Goal: Task Accomplishment & Management: Manage account settings

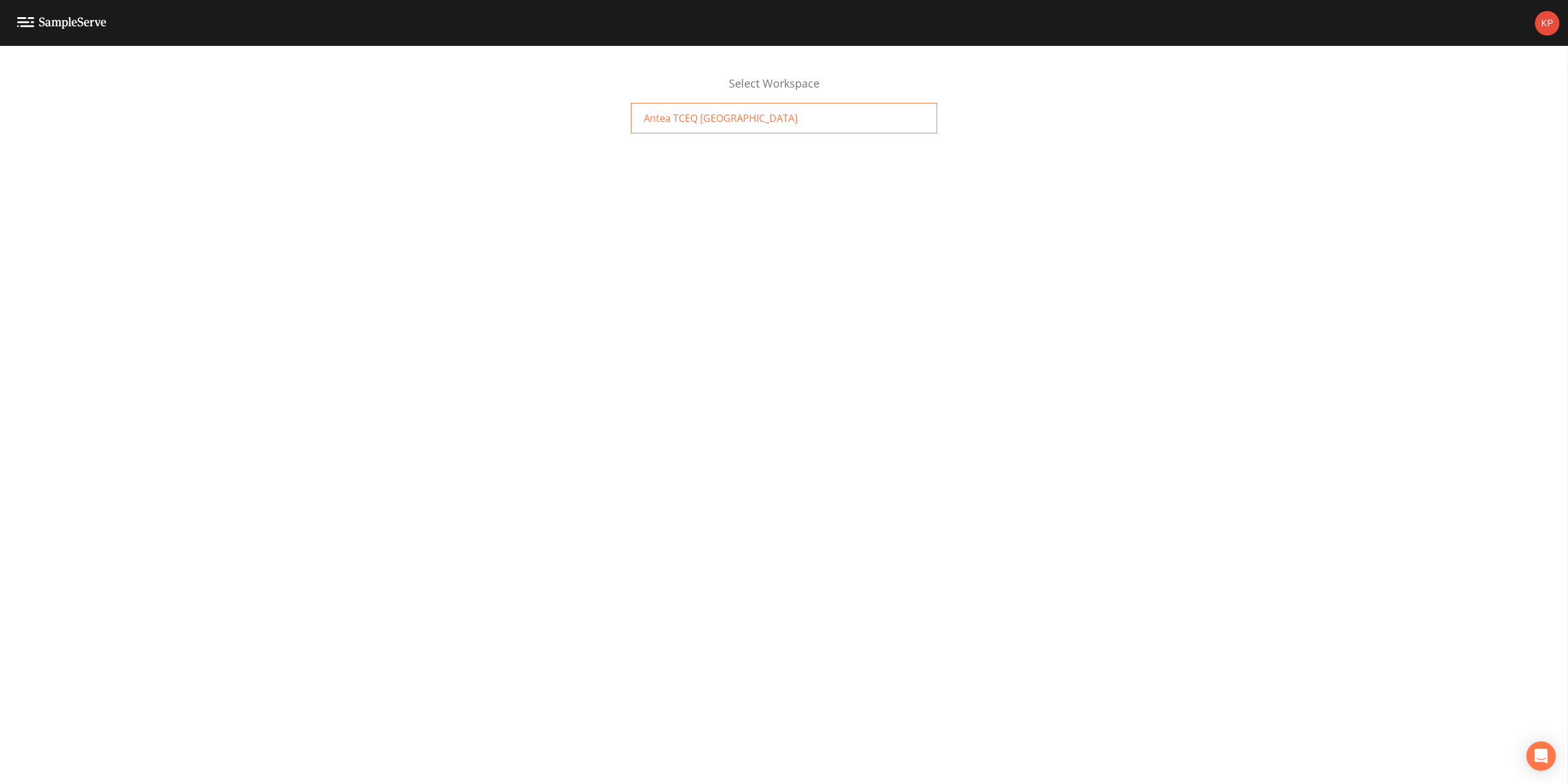
click at [666, 113] on span "Antea TCEQ [GEOGRAPHIC_DATA]" at bounding box center [721, 117] width 154 height 14
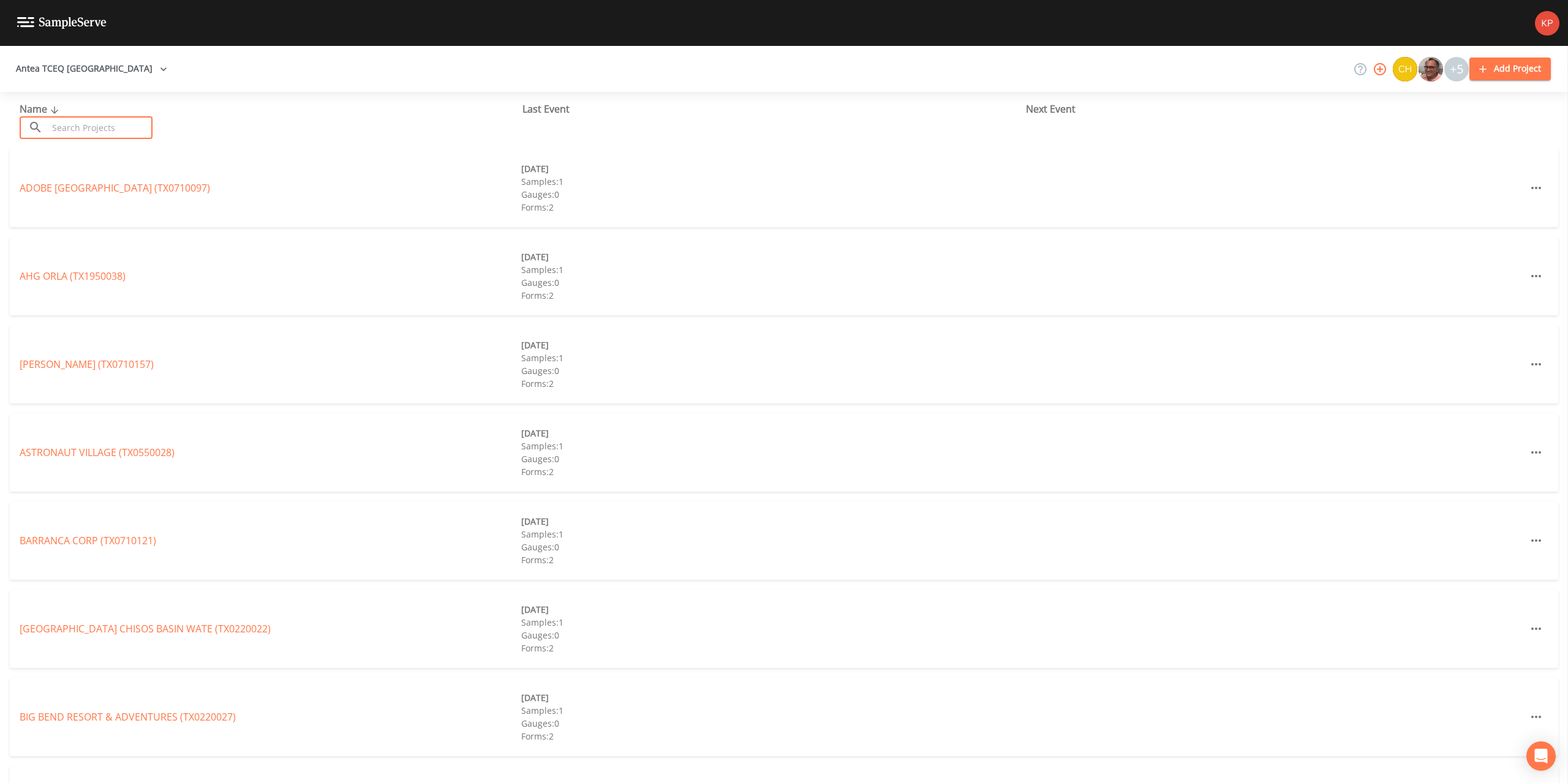
click at [76, 126] on input "text" at bounding box center [100, 127] width 104 height 23
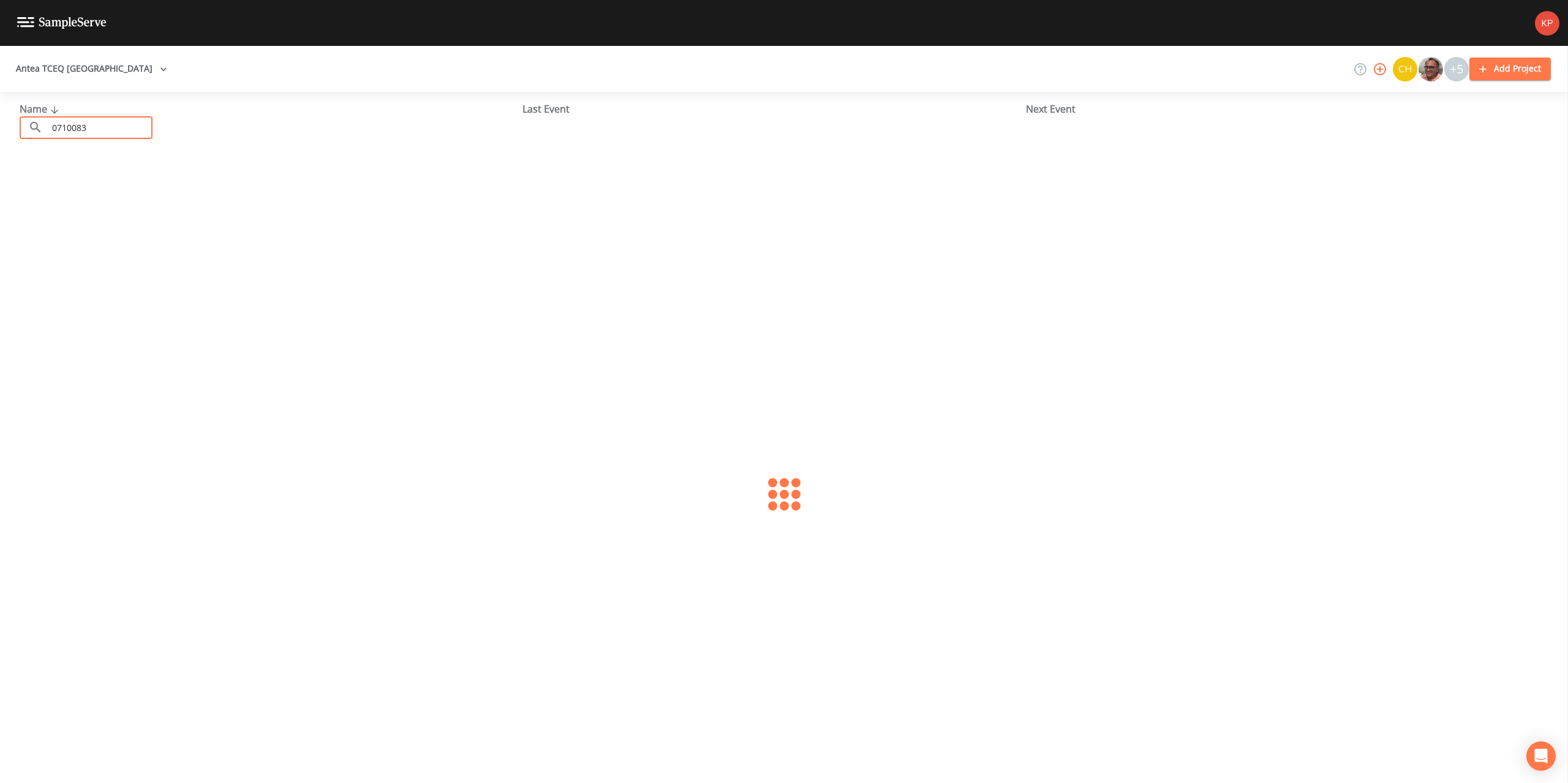
type input "0710083"
click at [87, 190] on link "[GEOGRAPHIC_DATA] SITE MONITOR (TX0710083)" at bounding box center [132, 188] width 224 height 14
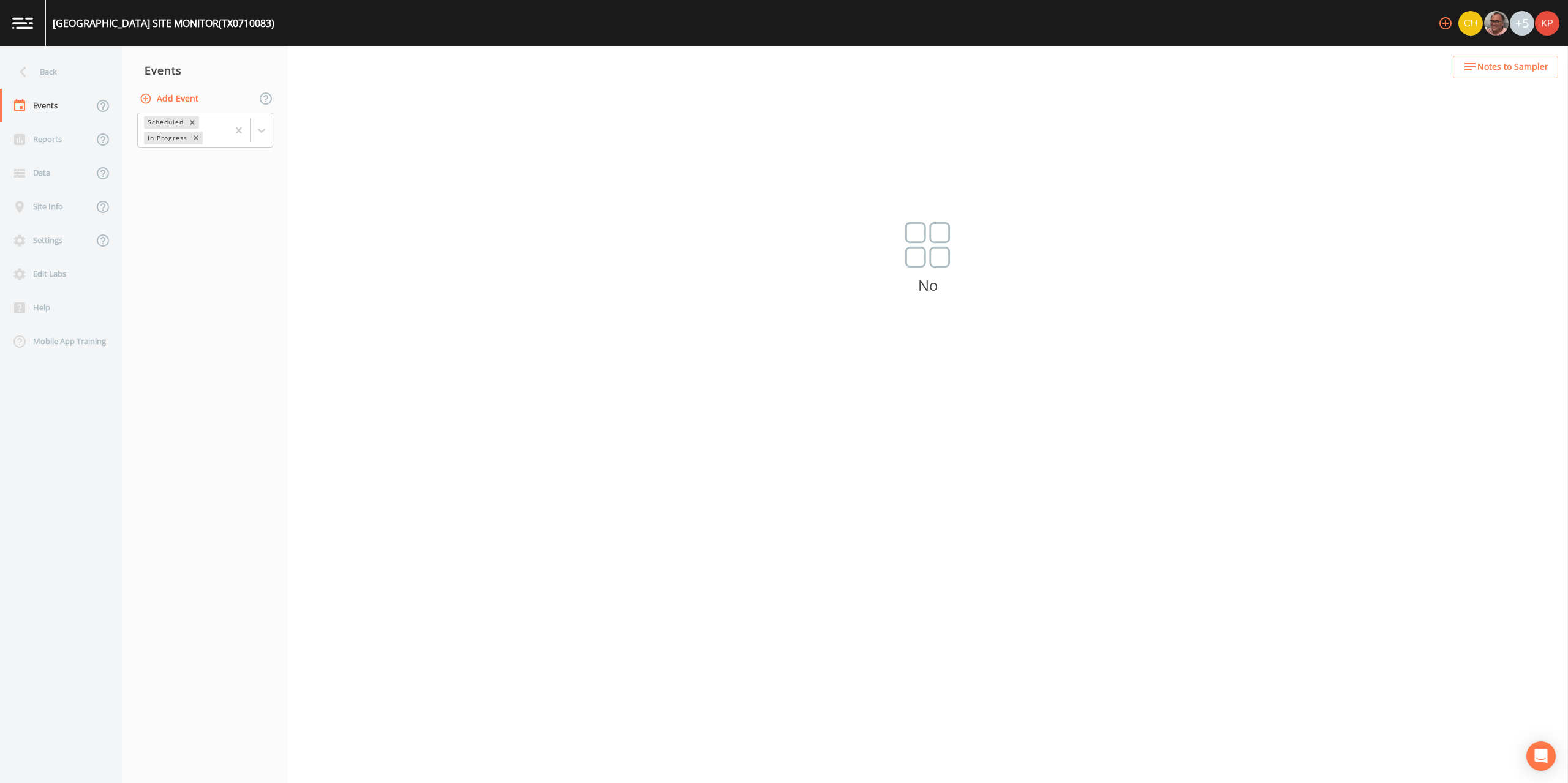
click at [146, 99] on icon "button" at bounding box center [146, 99] width 12 height 12
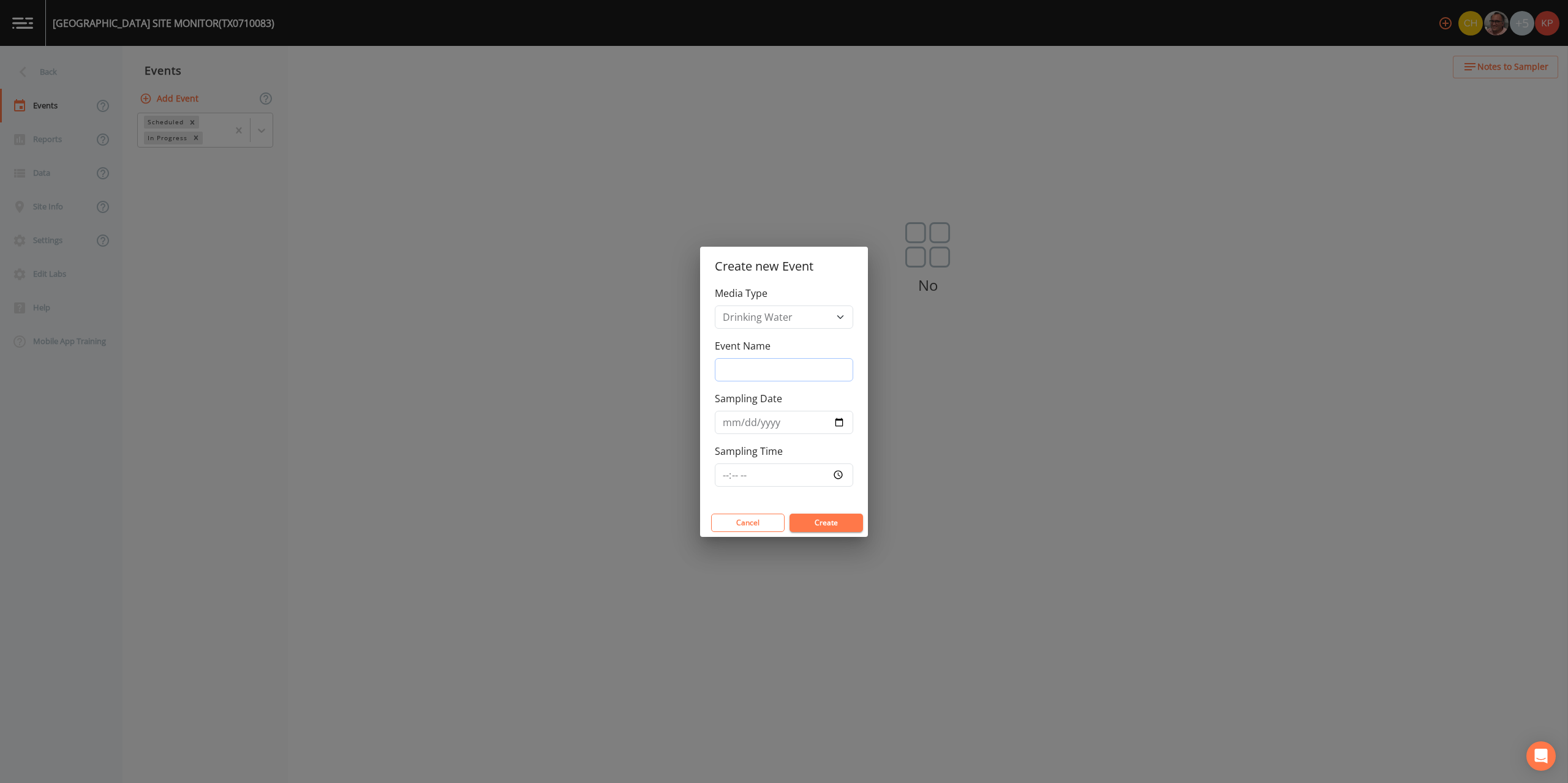
click at [738, 364] on input "Event Name" at bounding box center [783, 370] width 138 height 23
type input "Annual Sampling"
click at [837, 420] on input "Sampling Date" at bounding box center [783, 422] width 138 height 23
type input "[DATE]"
click at [838, 474] on input "Sampling Time" at bounding box center [783, 475] width 138 height 23
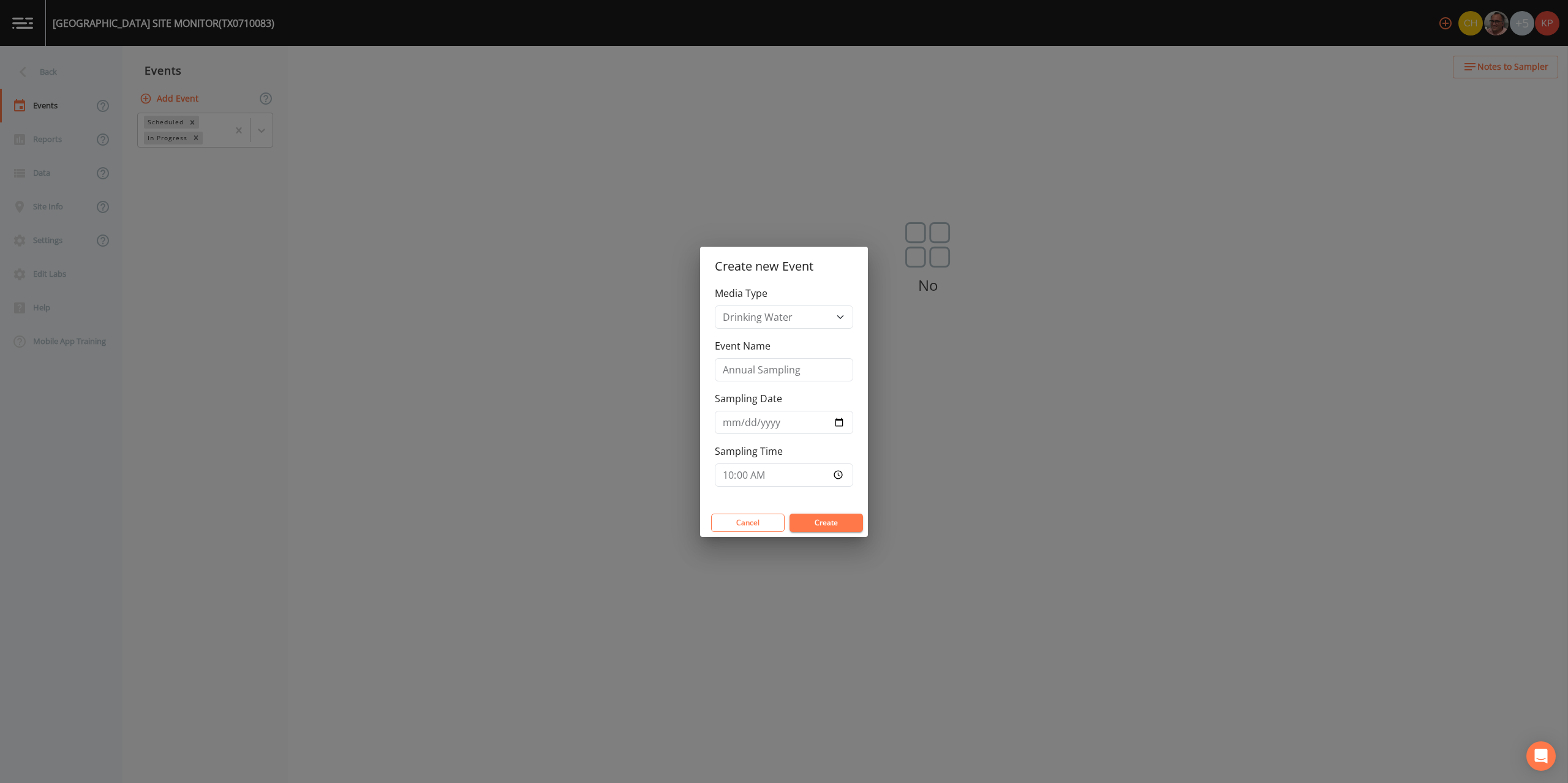
type input "10:00"
click at [847, 519] on button "Create" at bounding box center [826, 523] width 74 height 19
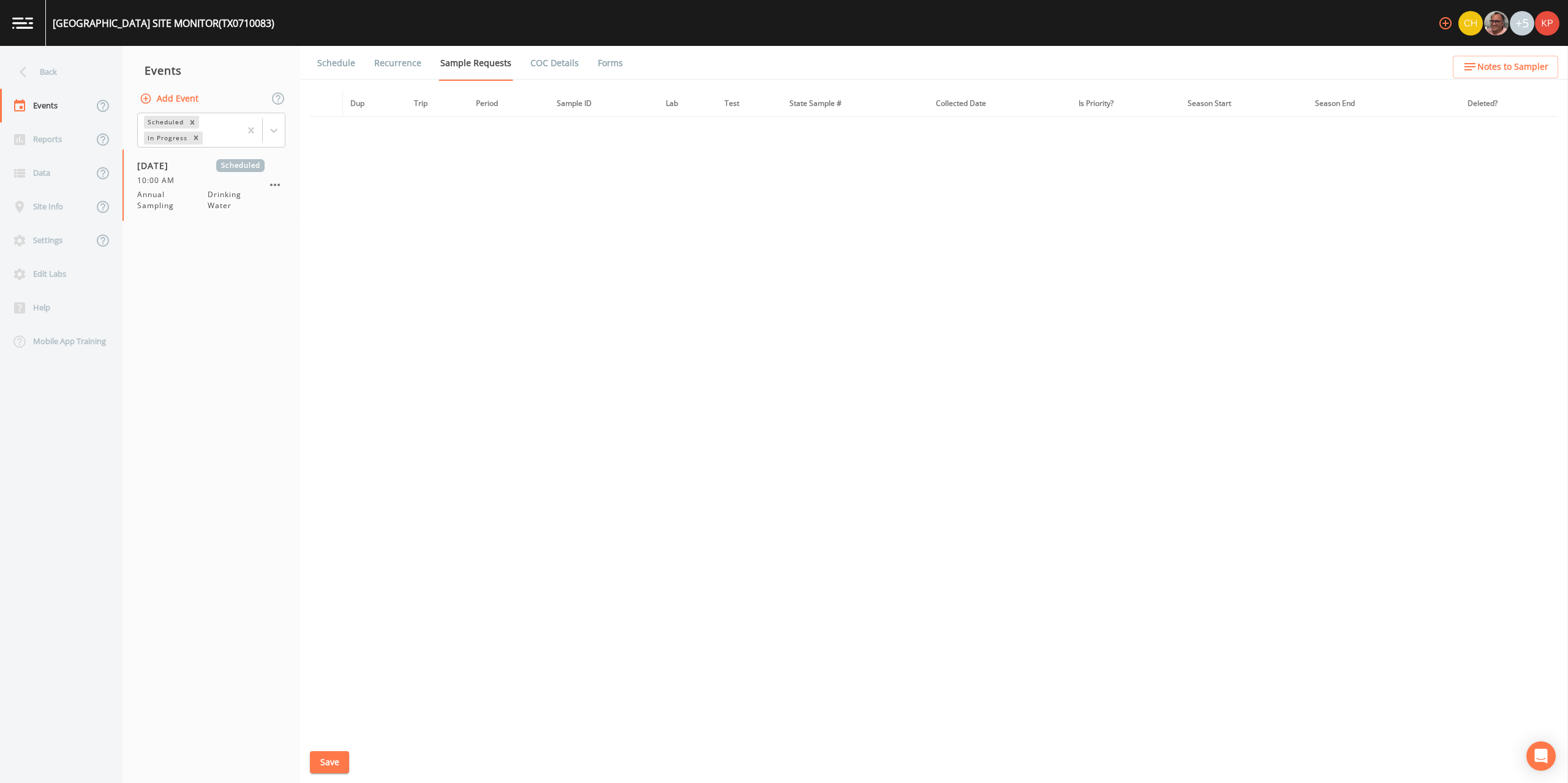
click at [338, 64] on link "Schedule" at bounding box center [336, 63] width 42 height 34
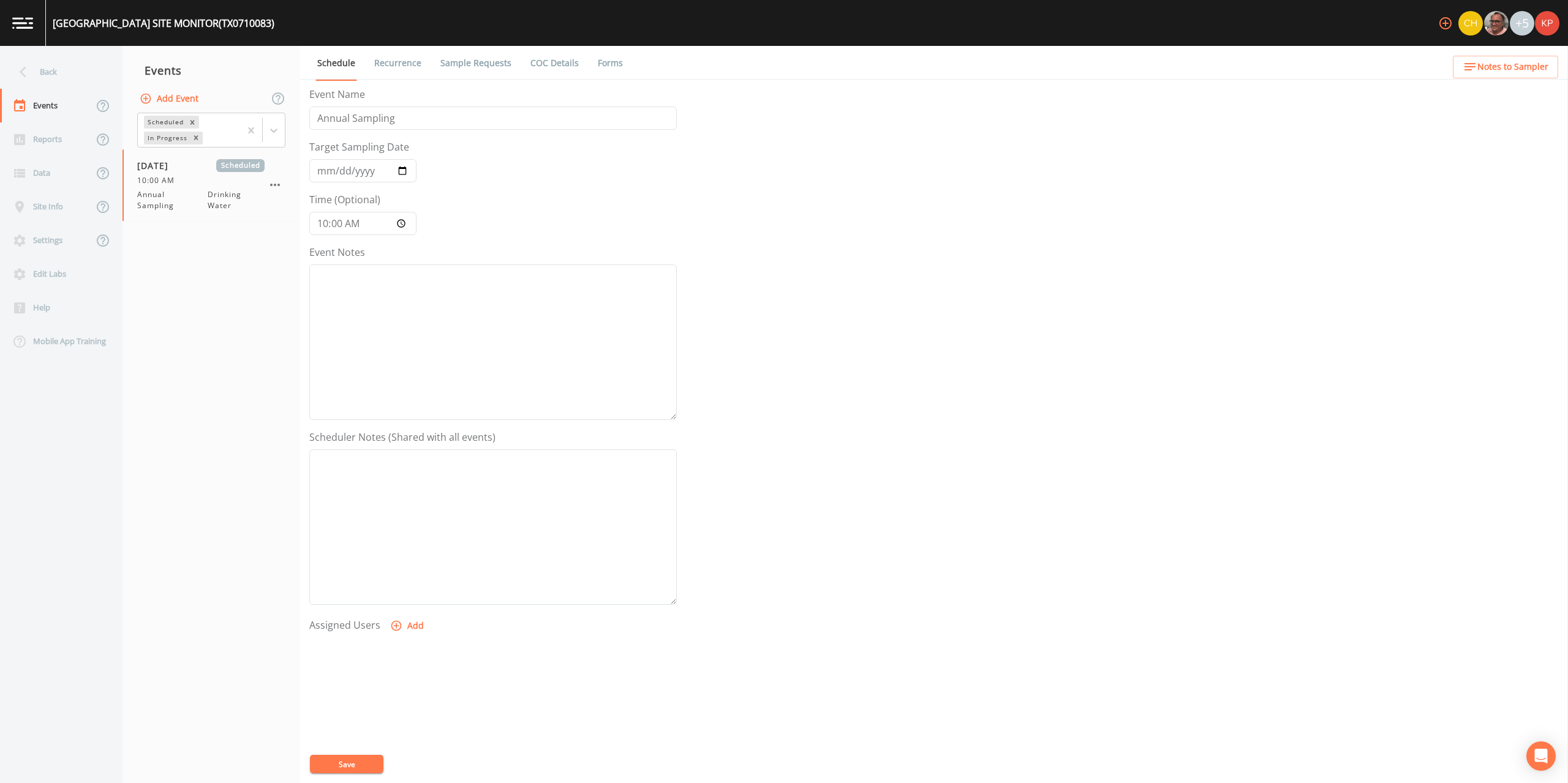
click at [449, 60] on link "Sample Requests" at bounding box center [475, 63] width 75 height 34
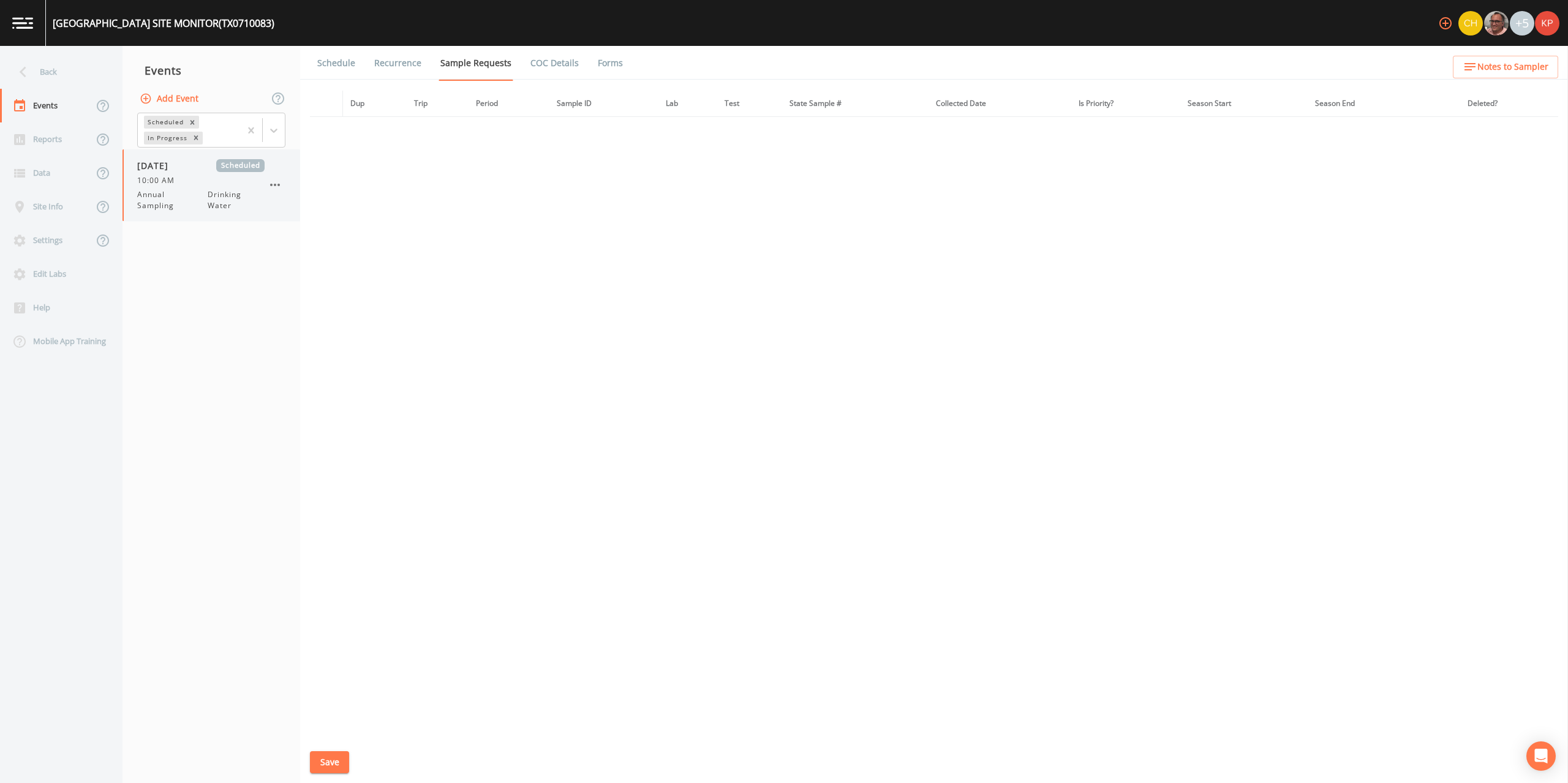
click at [276, 185] on icon "button" at bounding box center [275, 185] width 10 height 3
click at [301, 257] on p "Delete" at bounding box center [335, 256] width 79 height 14
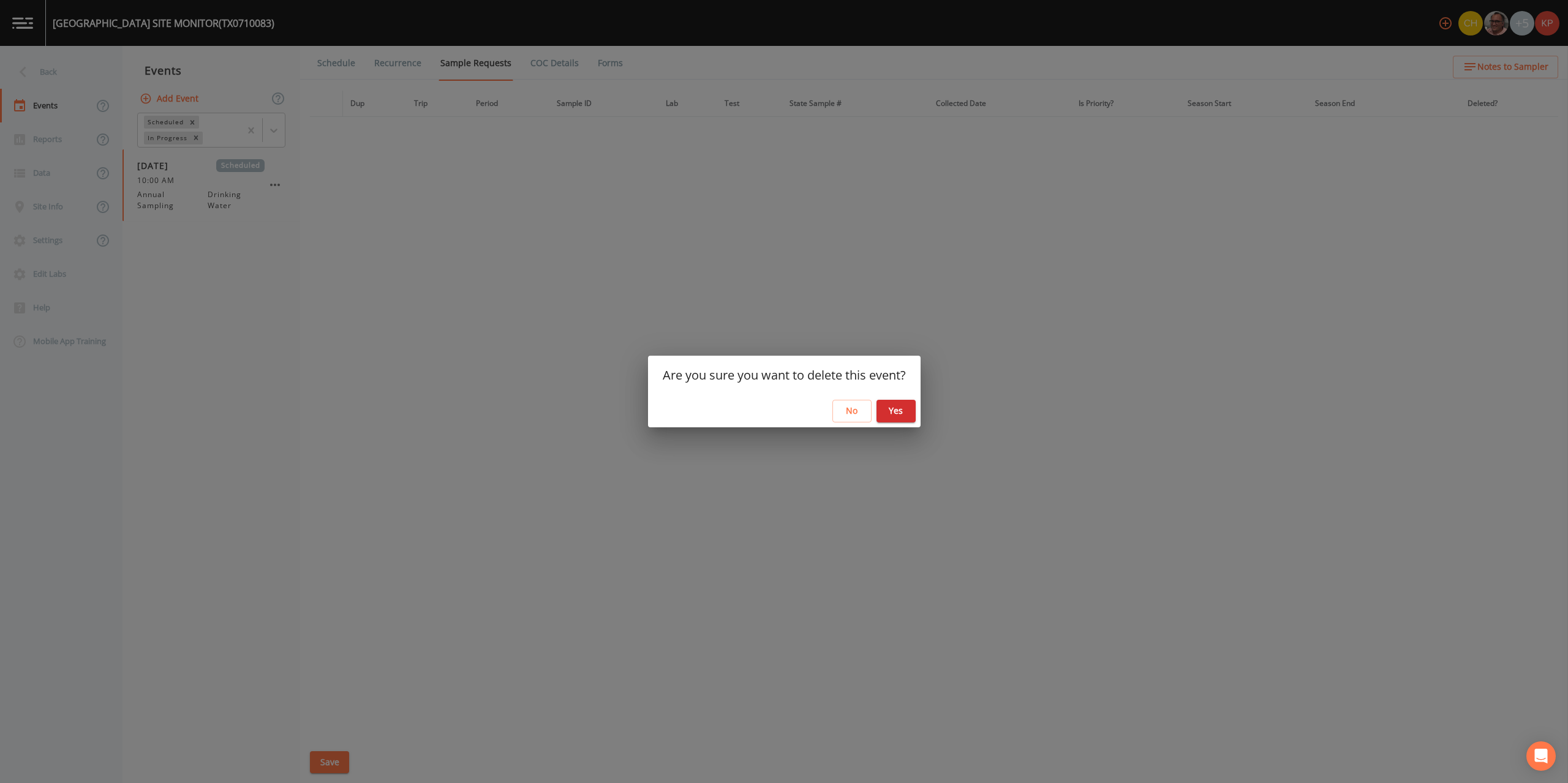
click at [888, 407] on button "Yes" at bounding box center [896, 411] width 39 height 23
